Goal: Task Accomplishment & Management: Use online tool/utility

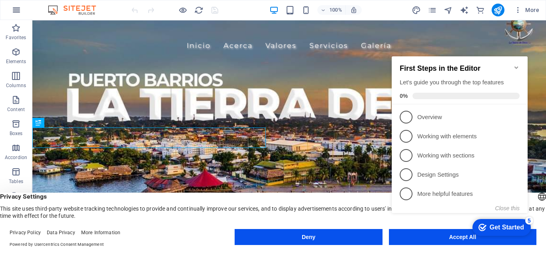
click at [13, 14] on icon "button" at bounding box center [17, 10] width 10 height 10
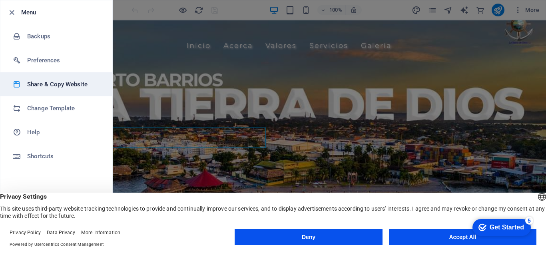
click at [58, 81] on h6 "Share & Copy Website" at bounding box center [64, 85] width 74 height 10
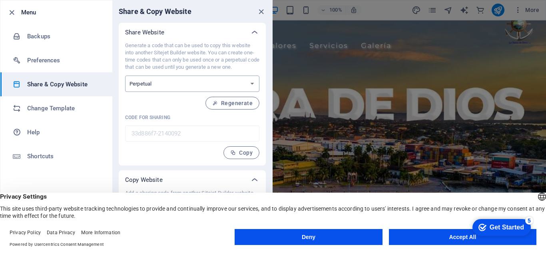
click at [238, 83] on select "One-time Perpetual" at bounding box center [192, 84] width 134 height 16
click at [223, 103] on span "Regenerate" at bounding box center [232, 103] width 40 height 6
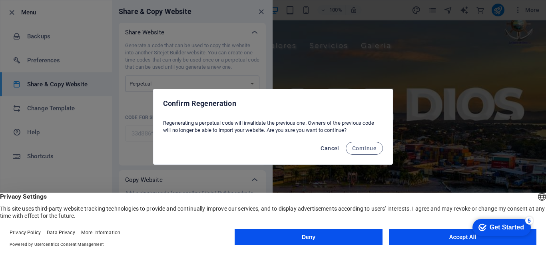
click at [339, 148] on span "Cancel" at bounding box center [330, 148] width 18 height 6
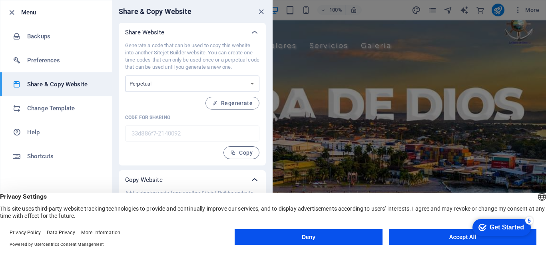
click at [250, 178] on icon at bounding box center [255, 180] width 10 height 10
click at [252, 178] on icon at bounding box center [255, 180] width 10 height 10
click at [236, 156] on span "Copy" at bounding box center [241, 153] width 22 height 6
click at [11, 11] on icon "button" at bounding box center [11, 12] width 9 height 9
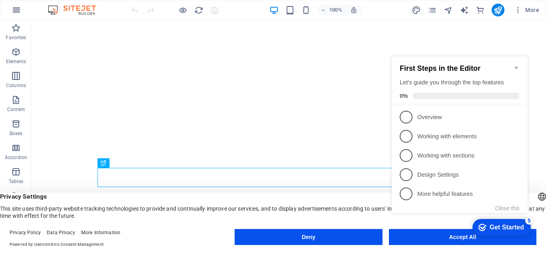
click at [14, 14] on icon "button" at bounding box center [17, 10] width 10 height 10
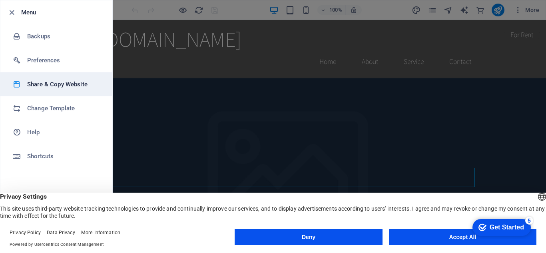
click at [41, 81] on h6 "Share & Copy Website" at bounding box center [64, 85] width 74 height 10
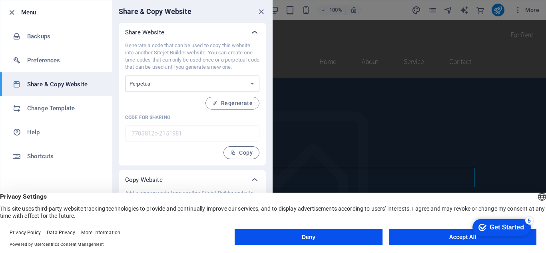
click at [252, 34] on icon at bounding box center [255, 33] width 10 height 10
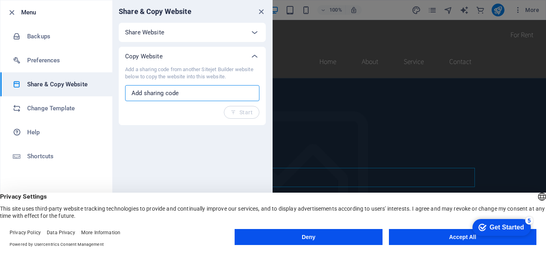
click at [194, 95] on input "text" at bounding box center [192, 93] width 134 height 16
paste input "33d886f7-2140092"
type input "33d886f7-2140092"
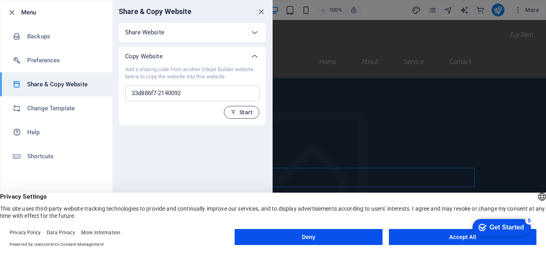
click at [234, 114] on icon "button" at bounding box center [234, 113] width 6 height 6
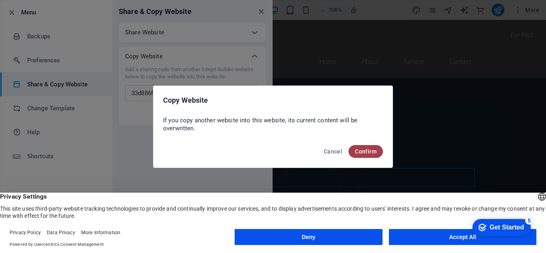
click at [360, 151] on span "Confirm" at bounding box center [366, 151] width 22 height 6
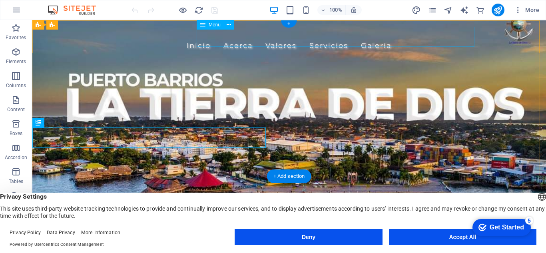
click at [425, 38] on nav "Inicio Acerca Valores Servicios Galería" at bounding box center [289, 46] width 378 height 20
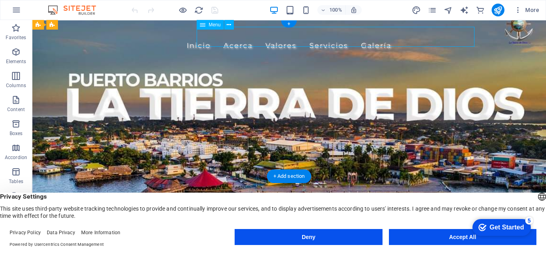
click at [426, 38] on nav "Inicio Acerca Valores Servicios Galería" at bounding box center [289, 46] width 378 height 20
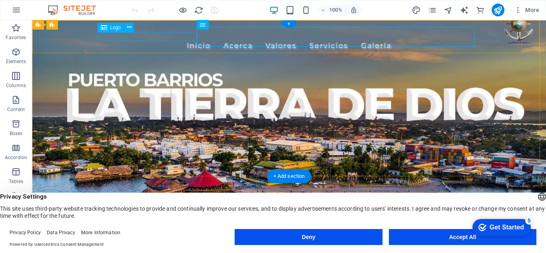
click at [157, 36] on div "munipb.munipuertobarrios.gob.gt" at bounding box center [289, 31] width 378 height 9
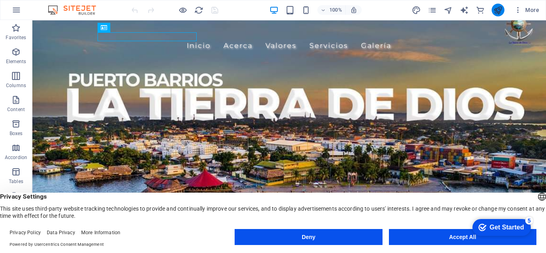
click at [493, 7] on button "publish" at bounding box center [498, 10] width 13 height 13
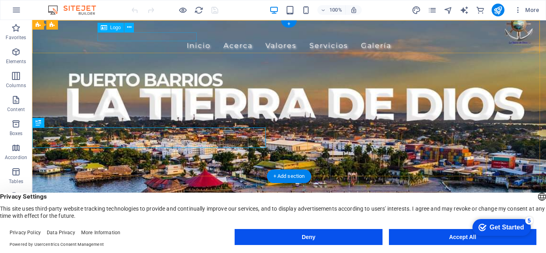
click at [164, 36] on div "munipb.munipuertobarrios.gob.gt" at bounding box center [289, 31] width 378 height 9
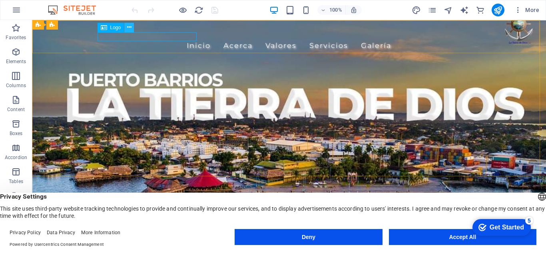
click at [129, 26] on icon at bounding box center [129, 27] width 4 height 8
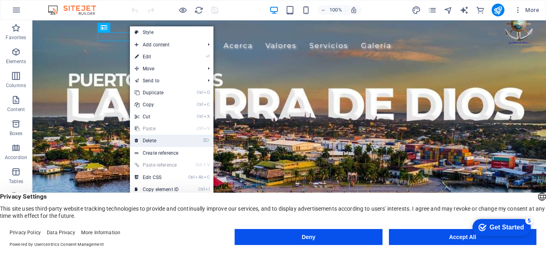
click at [150, 140] on link "⌦ Delete" at bounding box center [157, 141] width 54 height 12
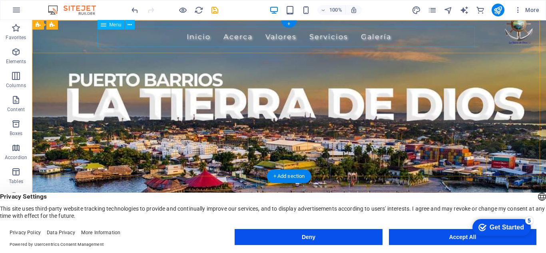
click at [281, 36] on nav "Inicio Acerca Valores Servicios Galería" at bounding box center [289, 37] width 378 height 20
click at [114, 23] on span "Menu" at bounding box center [116, 24] width 12 height 5
click at [129, 26] on icon at bounding box center [130, 25] width 4 height 8
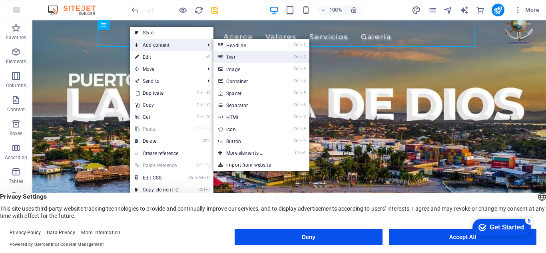
click at [238, 56] on link "Ctrl 2 Text" at bounding box center [247, 57] width 66 height 12
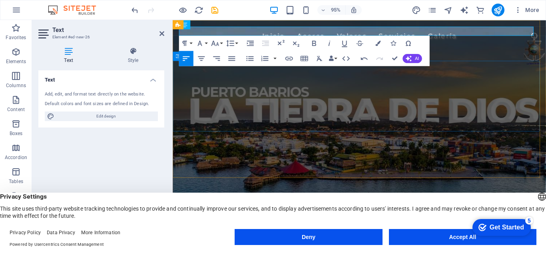
click at [292, 83] on div at bounding box center [369, 100] width 392 height 74
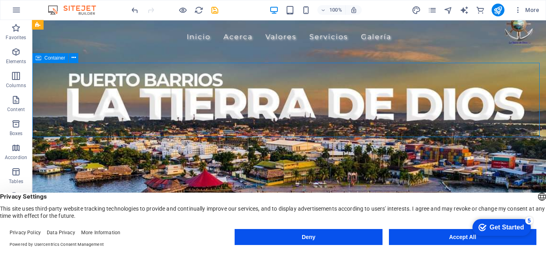
click at [270, 83] on div at bounding box center [289, 100] width 514 height 74
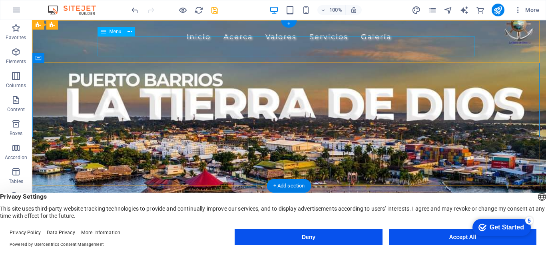
click at [181, 46] on nav "Inicio Acerca Valores Servicios Galería" at bounding box center [289, 37] width 378 height 20
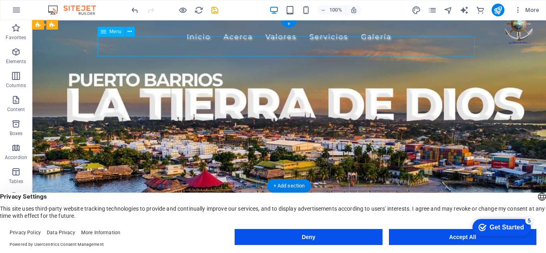
drag, startPoint x: 181, startPoint y: 46, endPoint x: 102, endPoint y: 50, distance: 79.7
click at [181, 46] on nav "Inicio Acerca Valores Servicios Galería" at bounding box center [289, 37] width 378 height 20
select select
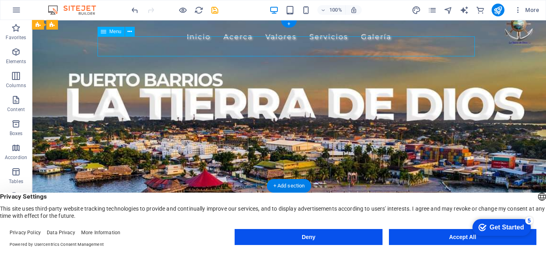
select select
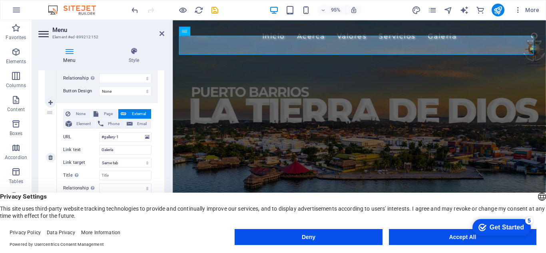
scroll to position [484, 0]
click at [125, 136] on input "#gallery-1" at bounding box center [125, 137] width 52 height 10
drag, startPoint x: 125, startPoint y: 136, endPoint x: 100, endPoint y: 135, distance: 25.2
click at [100, 135] on input "#gallery-1" at bounding box center [125, 137] width 52 height 10
click at [126, 134] on input "#gallery-1" at bounding box center [125, 137] width 52 height 10
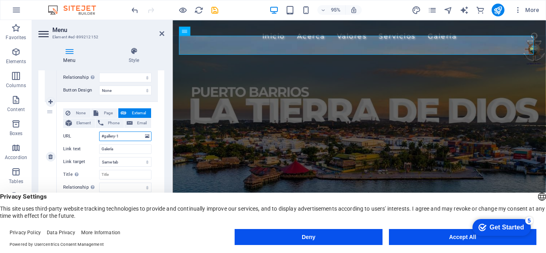
drag, startPoint x: 124, startPoint y: 136, endPoint x: 110, endPoint y: 137, distance: 13.7
click at [110, 137] on input "#gallery-1" at bounding box center [125, 137] width 52 height 10
click at [106, 136] on input "#gallery-1" at bounding box center [125, 137] width 52 height 10
drag, startPoint x: 104, startPoint y: 136, endPoint x: 123, endPoint y: 141, distance: 19.8
click at [123, 141] on div "None Page External Element Phone Email Page Home Subpage Legal Notice Privacy E…" at bounding box center [107, 150] width 88 height 84
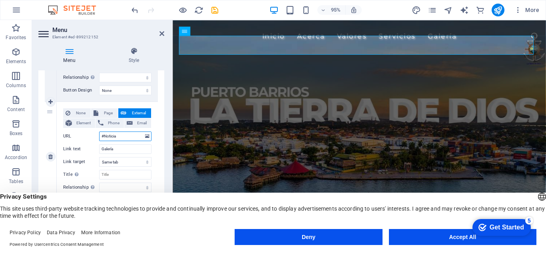
type input "#Noticias"
select select
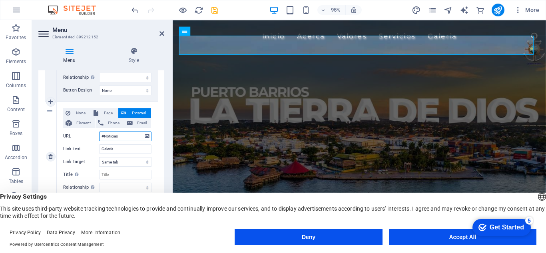
select select
type input "#Noticias"
click at [120, 146] on input "Galería" at bounding box center [125, 149] width 52 height 10
drag, startPoint x: 125, startPoint y: 137, endPoint x: 94, endPoint y: 137, distance: 30.4
click at [94, 137] on div "URL #Noticias" at bounding box center [107, 137] width 88 height 10
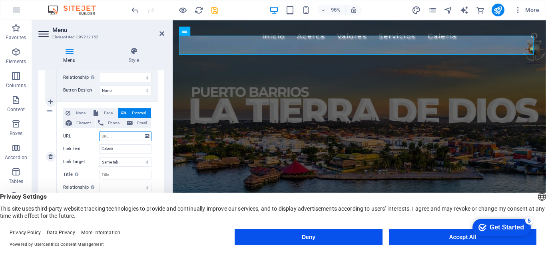
select select
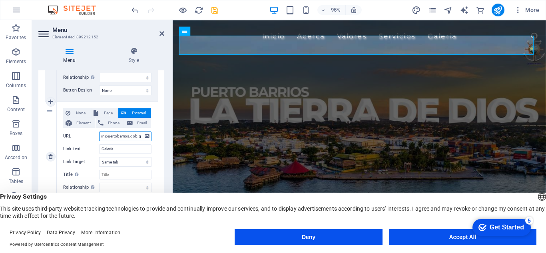
type input "munipuertobarrios.gob.gt"
select select
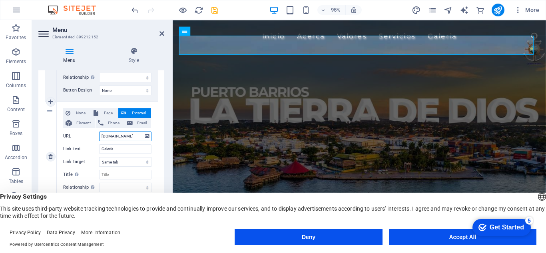
select select
type input "munipuertobarrios.gob.gt"
drag, startPoint x: 119, startPoint y: 148, endPoint x: 96, endPoint y: 150, distance: 23.4
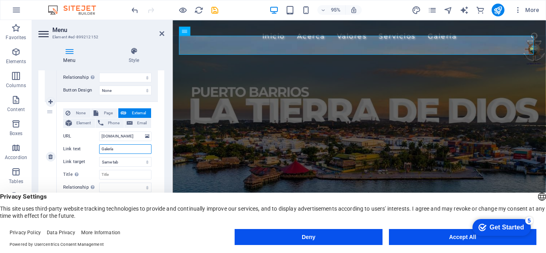
click at [96, 150] on div "Link text Galería" at bounding box center [107, 149] width 88 height 10
type input "Noticias"
select select
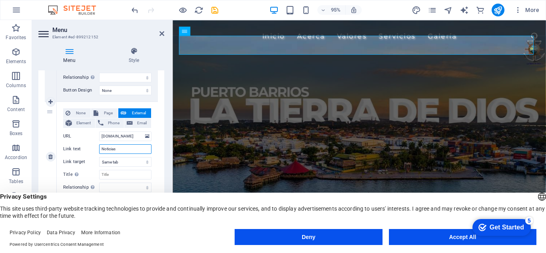
select select
type input "Noticias"
click at [161, 35] on icon at bounding box center [162, 33] width 5 height 6
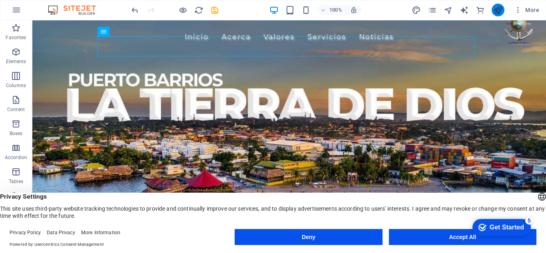
click at [502, 11] on icon "publish" at bounding box center [498, 10] width 9 height 9
